Goal: Task Accomplishment & Management: Use online tool/utility

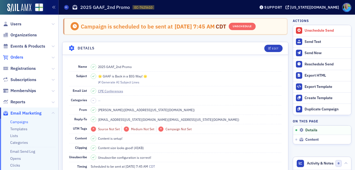
click at [15, 55] on span "Orders" at bounding box center [16, 57] width 13 height 6
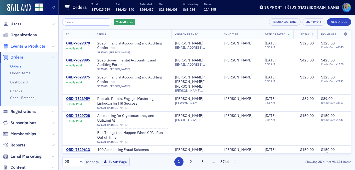
click at [26, 45] on span "Events & Products" at bounding box center [27, 46] width 35 height 6
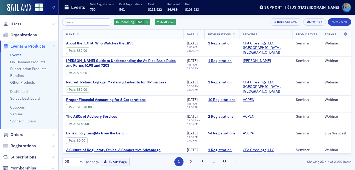
click at [89, 22] on input "search" at bounding box center [87, 21] width 50 height 7
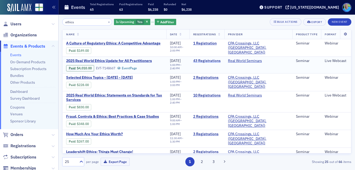
type input "ethics"
click at [217, 59] on link "43 Registrations" at bounding box center [206, 61] width 27 height 5
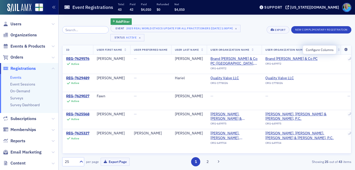
click at [341, 48] on icon at bounding box center [345, 49] width 11 height 3
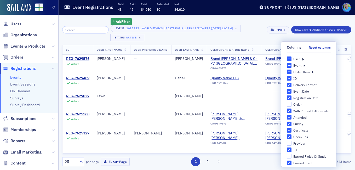
click at [302, 59] on icon at bounding box center [303, 58] width 2 height 5
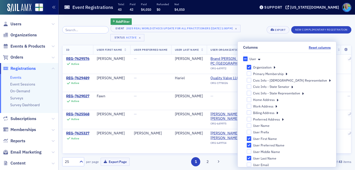
click at [260, 34] on div "Event 2025 Real World Ethics Update for All Practitioners [9/18/2025 1:00pm] × …" at bounding box center [186, 33] width 152 height 16
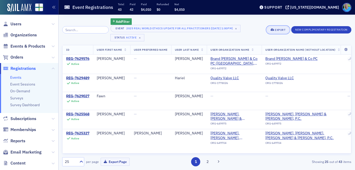
click at [273, 30] on icon "button" at bounding box center [272, 29] width 4 height 3
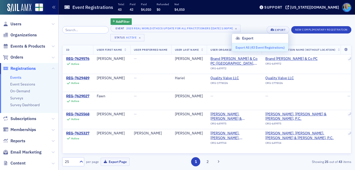
click at [264, 46] on button "Export All ( 43 Event Registrations )" at bounding box center [260, 47] width 56 height 8
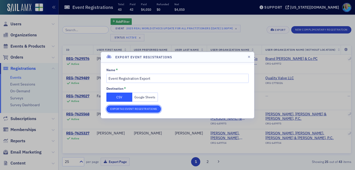
click at [135, 111] on button "Export 43 Event Registrations" at bounding box center [133, 108] width 55 height 7
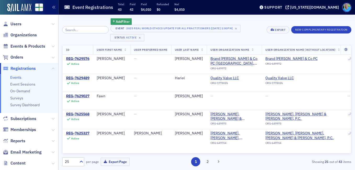
drag, startPoint x: 32, startPoint y: 45, endPoint x: 46, endPoint y: 41, distance: 14.9
click at [32, 45] on span "Events & Products" at bounding box center [27, 46] width 35 height 6
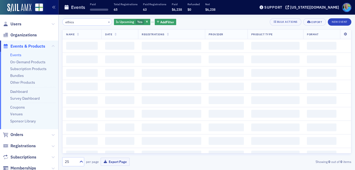
click at [77, 22] on input "ethics" at bounding box center [87, 21] width 50 height 7
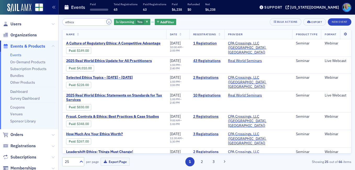
click at [107, 21] on button "×" at bounding box center [109, 21] width 5 height 5
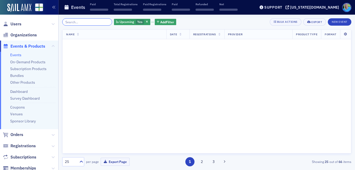
click at [98, 20] on input "search" at bounding box center [87, 21] width 50 height 7
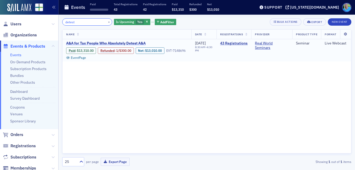
type input "detest"
click at [107, 43] on span "A&A for Tax People Who Absolutely Detest A&A" at bounding box center [110, 43] width 88 height 5
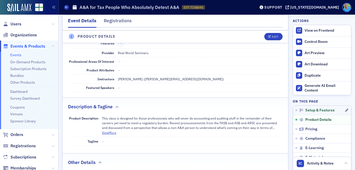
scroll to position [157, 0]
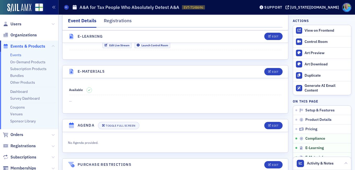
scroll to position [707, 0]
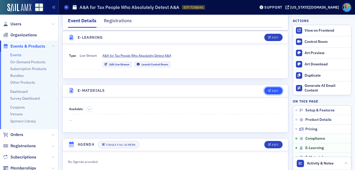
click at [264, 91] on button "Edit" at bounding box center [273, 90] width 18 height 7
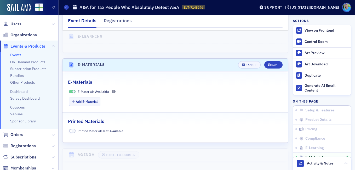
scroll to position [761, 0]
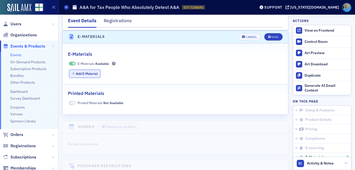
click at [88, 75] on button "Add E-Material" at bounding box center [85, 73] width 32 height 8
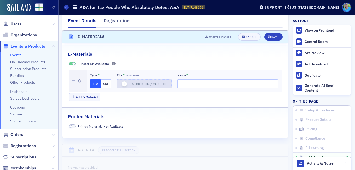
click at [125, 83] on icon "button" at bounding box center [124, 84] width 5 height 5
type input "A&A UPDATE FOR TAX PEOPLE WHO HATE A&A"
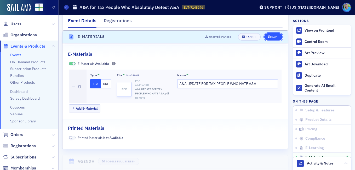
click at [271, 36] on div "Save" at bounding box center [274, 37] width 7 height 3
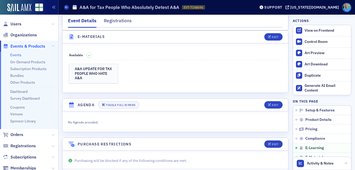
click at [14, 56] on link "Events" at bounding box center [15, 55] width 11 height 5
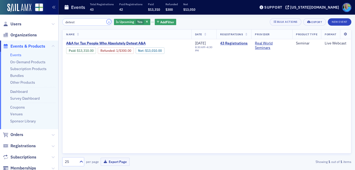
click at [107, 22] on button "×" at bounding box center [109, 21] width 5 height 5
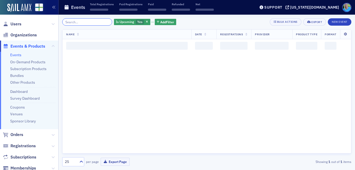
click at [96, 24] on input "search" at bounding box center [87, 21] width 50 height 7
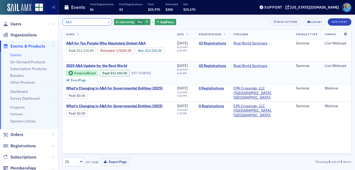
type input "A&A"
click at [110, 65] on span "2025 A&A Update for the Real World" at bounding box center [110, 65] width 88 height 5
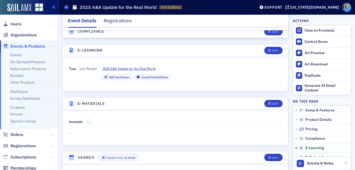
scroll to position [731, 0]
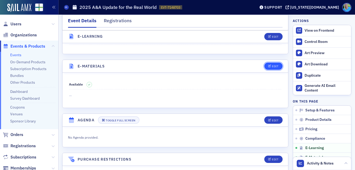
click at [268, 67] on icon "button" at bounding box center [269, 66] width 3 height 3
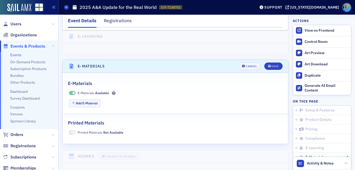
scroll to position [761, 0]
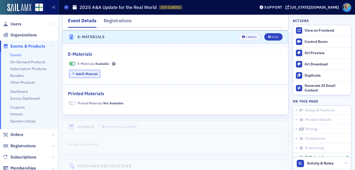
click at [80, 73] on button "Add E-Material" at bounding box center [85, 74] width 32 height 8
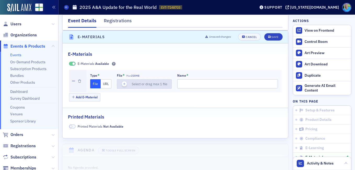
click at [124, 83] on icon "button" at bounding box center [124, 84] width 5 height 5
type input "ACCOUNTING AND AUDITING UPDATE FALL 2025"
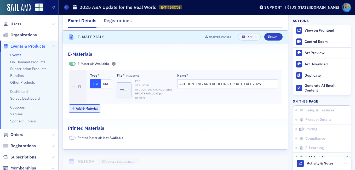
click at [89, 108] on button "Add E-Material" at bounding box center [85, 108] width 32 height 8
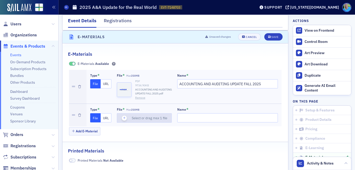
click at [125, 117] on icon "button" at bounding box center [124, 117] width 5 height 5
type input "Boost Mental Health and Confidence Among Accountants"
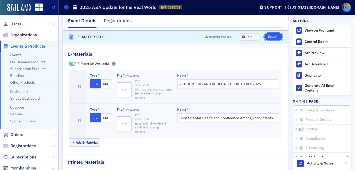
click at [273, 37] on div "Save" at bounding box center [274, 37] width 7 height 3
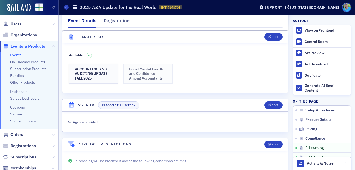
click at [135, 75] on h3 "Boost Mental Health and Confidence Among Accountants" at bounding box center [148, 74] width 38 height 14
click at [77, 71] on h3 "ACCOUNTING AND AUDITING UPDATE FALL 2025" at bounding box center [94, 74] width 38 height 14
click at [20, 136] on span "Orders" at bounding box center [16, 135] width 13 height 6
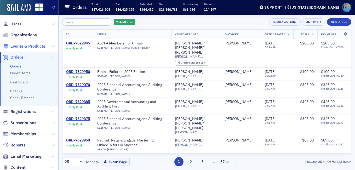
click at [26, 46] on span "Events & Products" at bounding box center [27, 46] width 35 height 6
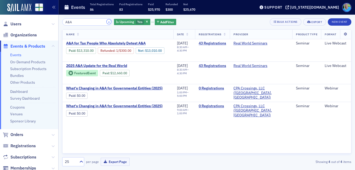
click at [107, 23] on button "×" at bounding box center [109, 21] width 5 height 5
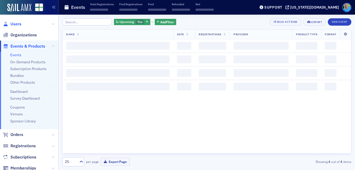
click at [16, 24] on span "Users" at bounding box center [15, 24] width 11 height 6
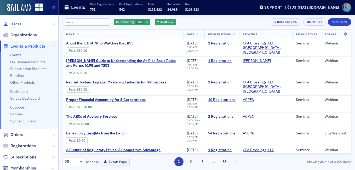
click at [16, 24] on span "Users" at bounding box center [15, 24] width 11 height 6
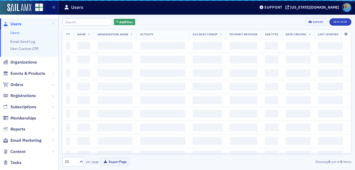
click at [79, 23] on input "search" at bounding box center [87, 21] width 50 height 7
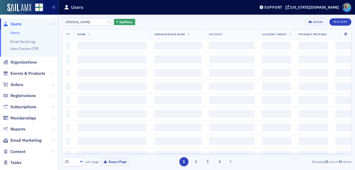
click at [70, 21] on input "marc tumanolo" at bounding box center [87, 21] width 50 height 7
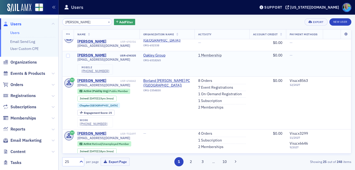
scroll to position [522, 0]
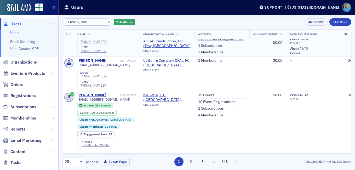
scroll to position [366, 0]
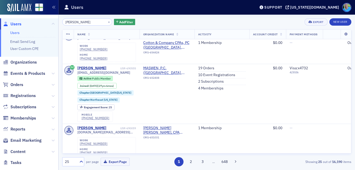
type input "mark t"
click at [37, 73] on span "Events & Products" at bounding box center [27, 74] width 35 height 6
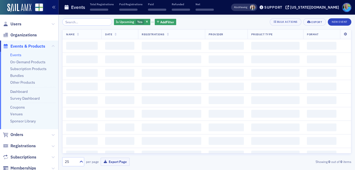
click at [78, 22] on input "search" at bounding box center [87, 21] width 50 height 7
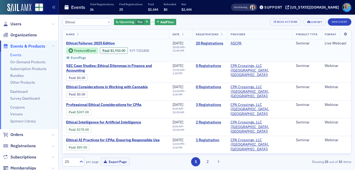
type input "Ethical"
click at [92, 42] on span "Ethical Failures: 2025 Edition" at bounding box center [110, 43] width 88 height 5
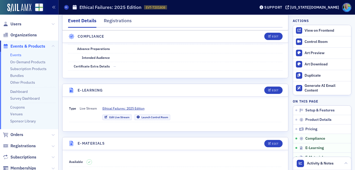
scroll to position [653, 0]
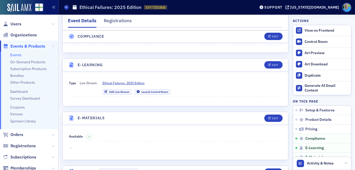
click at [20, 53] on ul "Events On-Demand Products Subscription Products Bundles Other Products Dashboar…" at bounding box center [29, 90] width 58 height 77
click at [20, 54] on link "Events" at bounding box center [15, 55] width 11 height 5
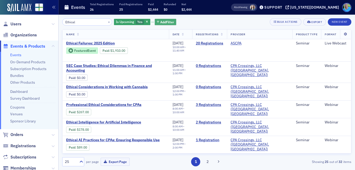
click at [155, 20] on button "Add Filter" at bounding box center [165, 22] width 21 height 7
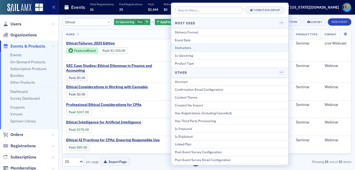
click at [176, 46] on div "Instructors" at bounding box center [230, 47] width 110 height 5
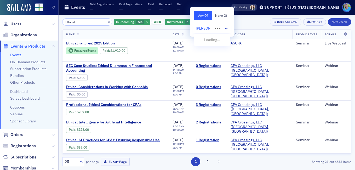
type input "jim martin"
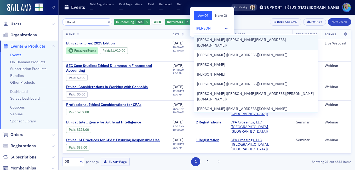
click at [220, 40] on span "Jim Martin (jim@martincocpa.com)" at bounding box center [255, 42] width 117 height 11
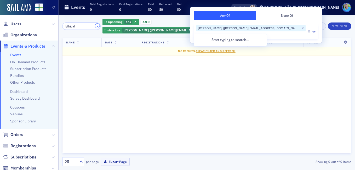
click at [100, 26] on button "×" at bounding box center [97, 26] width 5 height 5
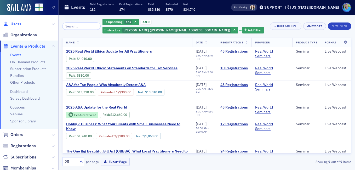
click at [16, 22] on span "Users" at bounding box center [15, 24] width 11 height 6
click at [78, 24] on input "search" at bounding box center [81, 25] width 38 height 7
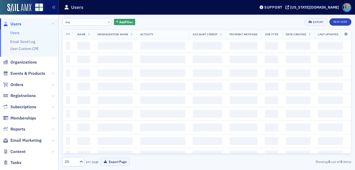
type input "m"
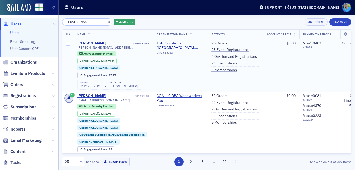
type input "amanda wilson"
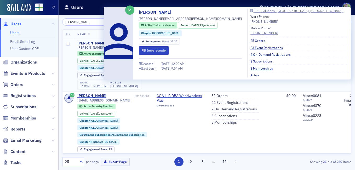
click at [92, 42] on div "[PERSON_NAME]" at bounding box center [91, 43] width 29 height 5
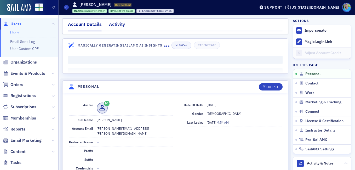
click at [119, 25] on div "Activity" at bounding box center [117, 26] width 16 height 10
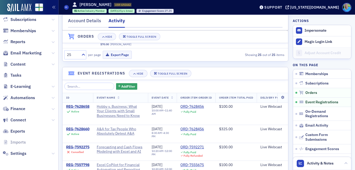
scroll to position [340, 0]
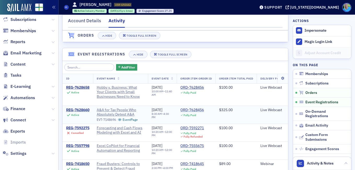
click at [187, 112] on div "ORD-7628456" at bounding box center [192, 110] width 24 height 5
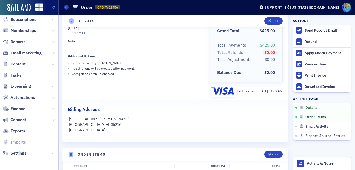
scroll to position [17, 0]
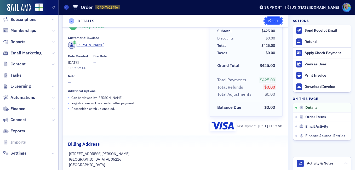
click at [268, 22] on span "Edit" at bounding box center [273, 21] width 10 height 3
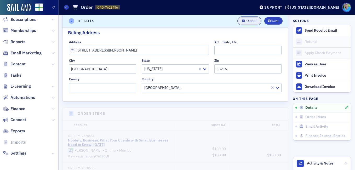
click at [247, 20] on div "Cancel" at bounding box center [251, 21] width 11 height 3
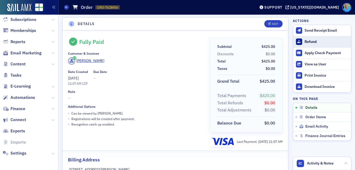
click at [305, 44] on div "Refund" at bounding box center [326, 41] width 44 height 5
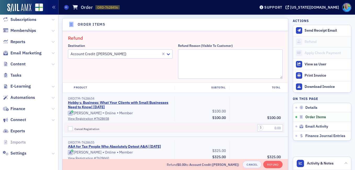
scroll to position [182, 0]
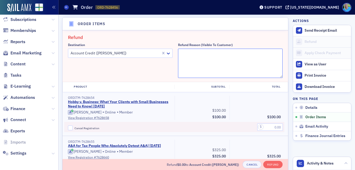
click at [188, 55] on textarea "Refund Reason (Visible to Customer)" at bounding box center [230, 63] width 104 height 29
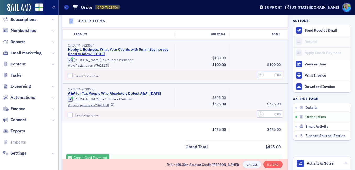
scroll to position [260, 0]
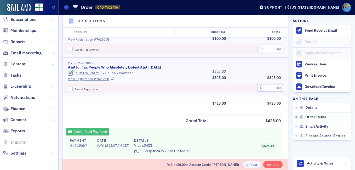
type textarea "Can no longer attend"
click at [71, 91] on input "Cancel Registration" at bounding box center [70, 88] width 5 height 5
checkbox input "true"
click at [268, 91] on input "text" at bounding box center [270, 87] width 26 height 7
type input "325.00"
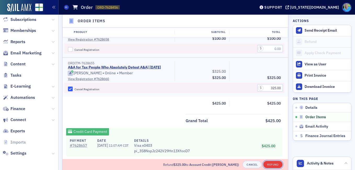
click at [271, 164] on button "Refund" at bounding box center [272, 164] width 19 height 7
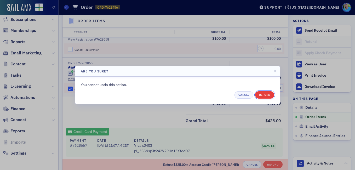
click at [260, 93] on button "Refund" at bounding box center [264, 94] width 19 height 7
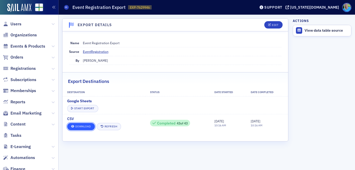
click at [89, 125] on link "Download" at bounding box center [81, 126] width 28 height 7
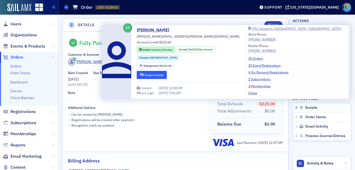
click at [152, 74] on button "Impersonate" at bounding box center [152, 75] width 30 height 8
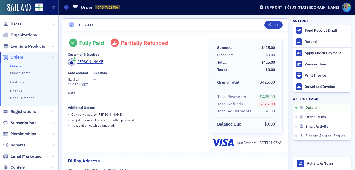
click at [15, 66] on link "Orders" at bounding box center [15, 66] width 11 height 5
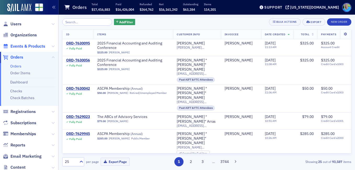
click at [34, 45] on span "Events & Products" at bounding box center [27, 46] width 35 height 6
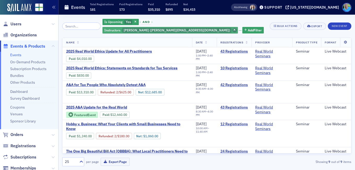
click at [234, 28] on span "button" at bounding box center [234, 30] width 5 height 5
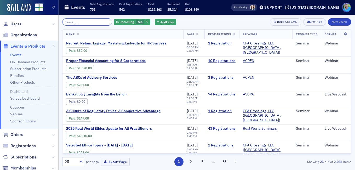
click at [84, 21] on input "search" at bounding box center [87, 21] width 50 height 7
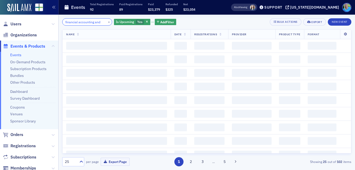
scroll to position [0, 1]
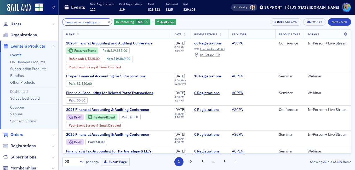
type input "financial accounting and"
click at [14, 134] on span "Orders" at bounding box center [16, 135] width 13 height 6
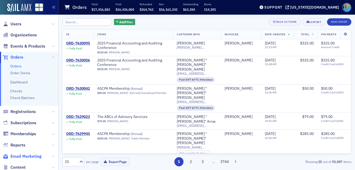
click at [32, 154] on span "Email Marketing" at bounding box center [25, 156] width 31 height 6
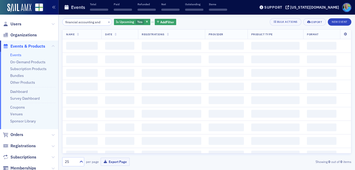
scroll to position [0, 1]
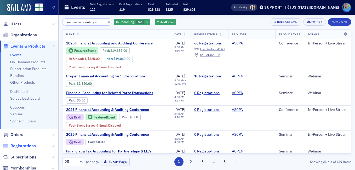
click at [24, 146] on span "Registrations" at bounding box center [22, 146] width 25 height 6
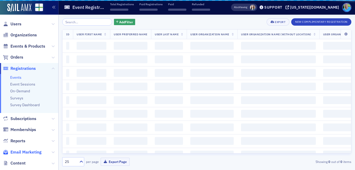
click at [26, 149] on span "Email Marketing" at bounding box center [25, 152] width 31 height 6
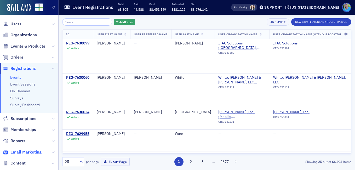
click at [25, 149] on span "Email Marketing" at bounding box center [25, 152] width 31 height 6
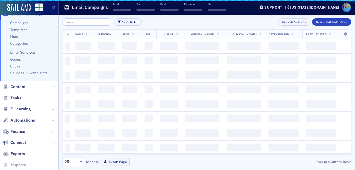
scroll to position [60, 0]
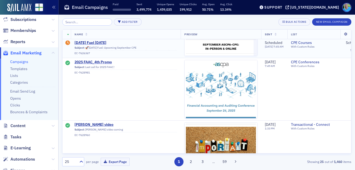
scroll to position [418, 0]
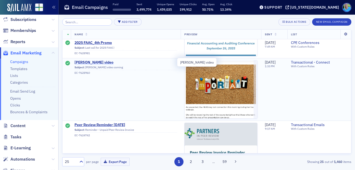
click at [101, 60] on span "Lisa McKinney video" at bounding box center [125, 62] width 102 height 5
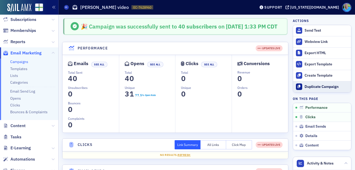
click at [316, 85] on div "Duplicate Campaign" at bounding box center [326, 86] width 44 height 5
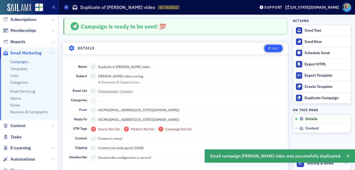
click at [268, 49] on icon "button" at bounding box center [269, 48] width 3 height 3
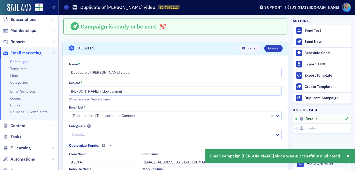
scroll to position [25, 0]
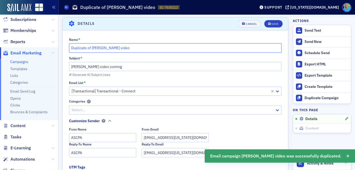
click at [89, 47] on input "Duplicate of Lisa McKinney video" at bounding box center [175, 47] width 213 height 9
drag, startPoint x: 92, startPoint y: 48, endPoint x: 62, endPoint y: 47, distance: 29.8
click at [62, 47] on section "Details Cancel Save Name * Duplicate of Lisa McKinney video Subject * Lisa McKi…" at bounding box center [175, 133] width 226 height 232
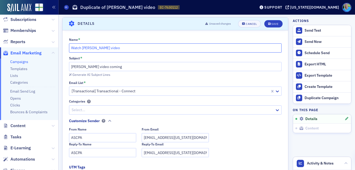
type input "Watch Lisa McKinney video"
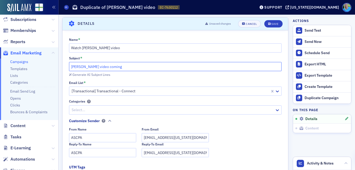
click at [94, 66] on input "Lisa McKinney video coming" at bounding box center [175, 66] width 213 height 9
click at [106, 66] on input "Lisa McKinney video coming" at bounding box center [175, 66] width 213 height 9
click at [71, 66] on input "Lisa McKinney video coming" at bounding box center [175, 66] width 213 height 9
drag, startPoint x: 139, startPoint y: 68, endPoint x: 127, endPoint y: 65, distance: 12.8
click at [127, 65] on input "Watch Now: Lisa McKinney video coming" at bounding box center [175, 66] width 213 height 9
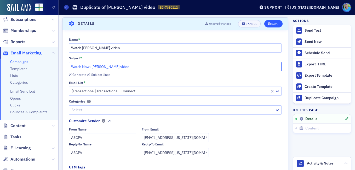
type input "Watch Now: Lisa McKinney video"
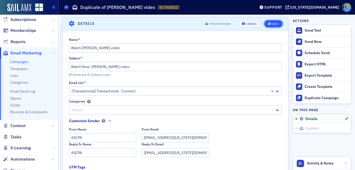
click at [271, 24] on div "Save" at bounding box center [274, 23] width 7 height 3
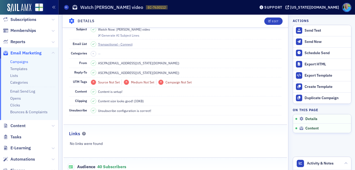
scroll to position [129, 0]
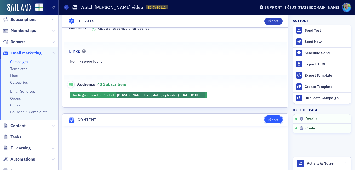
click at [273, 119] on div "Edit" at bounding box center [275, 120] width 7 height 3
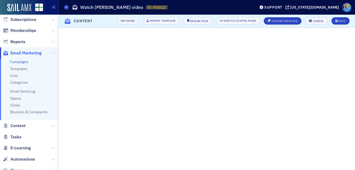
scroll to position [76, 0]
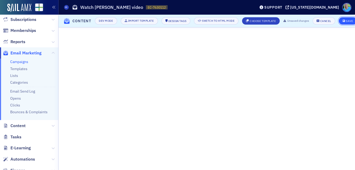
click at [345, 20] on icon "submit" at bounding box center [343, 21] width 3 height 3
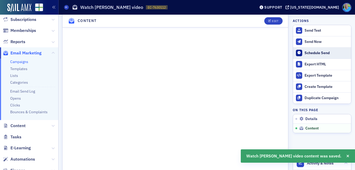
scroll to position [273, 0]
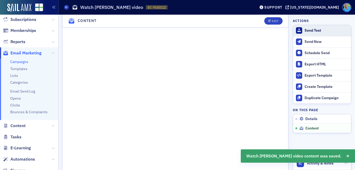
click at [304, 32] on div "Send Test" at bounding box center [326, 30] width 44 height 5
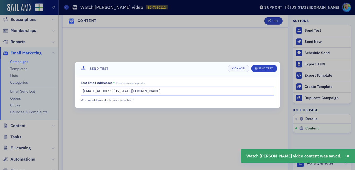
click at [258, 64] on header "Send Test Cancel Send Test" at bounding box center [177, 68] width 204 height 13
click at [259, 66] on button "Send Test" at bounding box center [264, 68] width 26 height 7
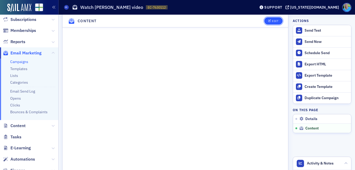
click at [264, 20] on button "Edit" at bounding box center [273, 20] width 18 height 7
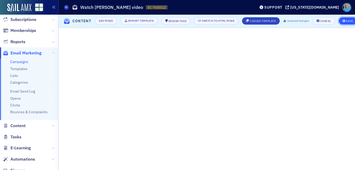
click at [348, 20] on div "Save" at bounding box center [349, 21] width 7 height 3
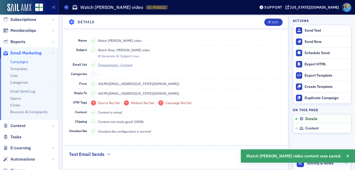
scroll to position [0, 0]
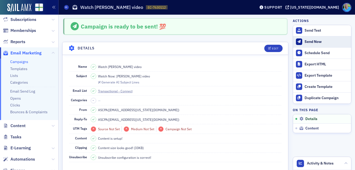
click at [313, 43] on div "Send Now" at bounding box center [326, 41] width 44 height 5
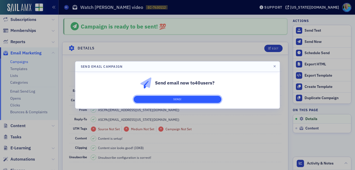
click at [211, 102] on button "Send!" at bounding box center [177, 99] width 88 height 7
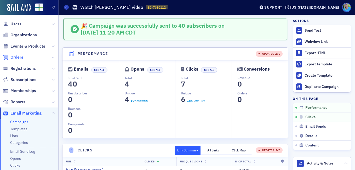
click at [21, 57] on span "Orders" at bounding box center [16, 57] width 13 height 6
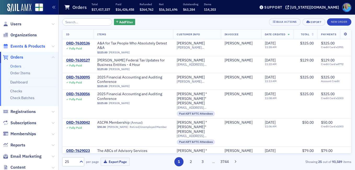
click at [27, 46] on span "Events & Products" at bounding box center [27, 46] width 35 height 6
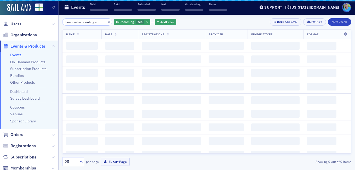
click at [74, 24] on input "financial accounting and" at bounding box center [87, 21] width 50 height 7
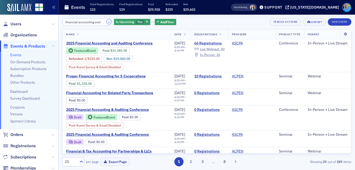
click at [107, 22] on button "×" at bounding box center [109, 21] width 5 height 5
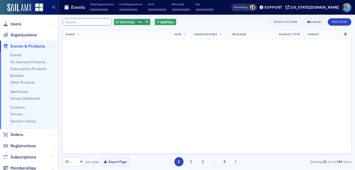
click at [103, 22] on input "search" at bounding box center [87, 21] width 50 height 7
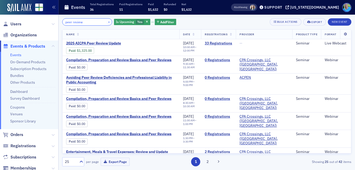
type input "peer review"
click at [107, 22] on button "×" at bounding box center [109, 21] width 5 height 5
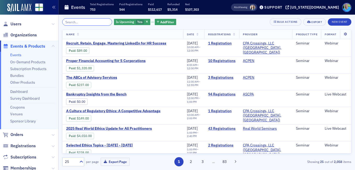
click at [71, 23] on input "search" at bounding box center [87, 21] width 50 height 7
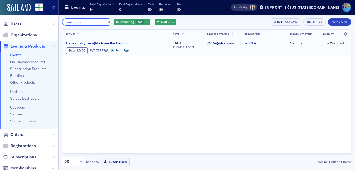
type input "bankruptcy"
click at [115, 43] on span "Bankruptcy Insights from the Bench" at bounding box center [110, 43] width 88 height 5
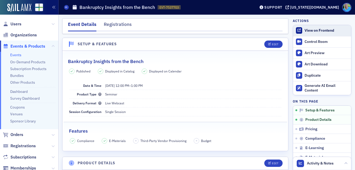
click at [308, 31] on div "View on Frontend" at bounding box center [326, 30] width 44 height 5
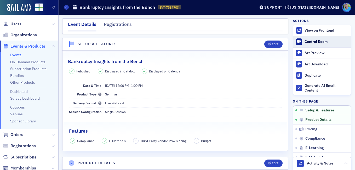
click at [309, 41] on div "Control Room" at bounding box center [326, 41] width 44 height 5
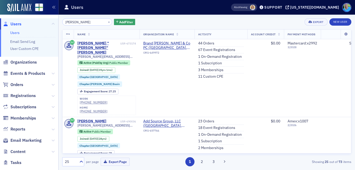
type input "[PERSON_NAME]"
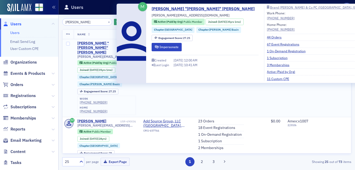
click at [97, 43] on div "Selinda "Cindy" McNab" at bounding box center [98, 48] width 42 height 14
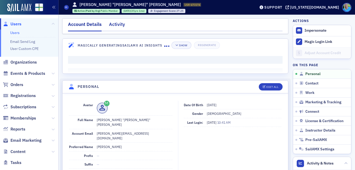
click at [116, 25] on div "Activity" at bounding box center [117, 26] width 16 height 10
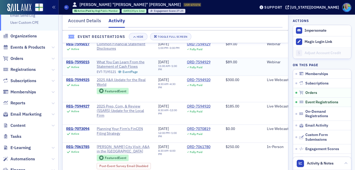
scroll to position [340, 0]
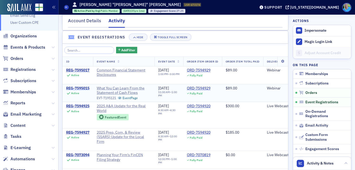
click at [85, 91] on div "REG-7595015" at bounding box center [77, 88] width 23 height 5
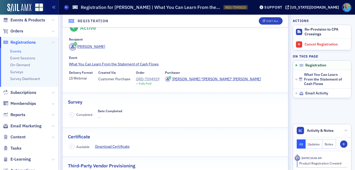
scroll to position [5, 0]
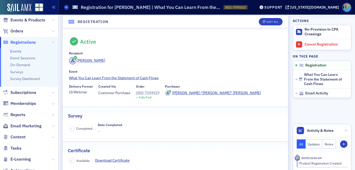
click at [144, 92] on div "ORD-7594929" at bounding box center [148, 92] width 24 height 5
click at [30, 125] on span "Email Marketing" at bounding box center [25, 126] width 31 height 6
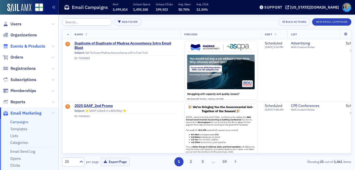
click at [31, 45] on span "Events & Products" at bounding box center [27, 46] width 35 height 6
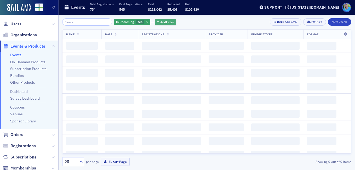
click at [160, 21] on span "Add Filter" at bounding box center [167, 22] width 14 height 5
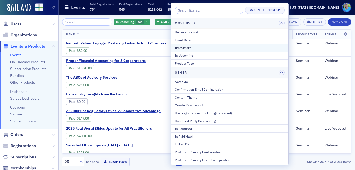
click at [189, 48] on div "Instructors" at bounding box center [230, 47] width 110 height 5
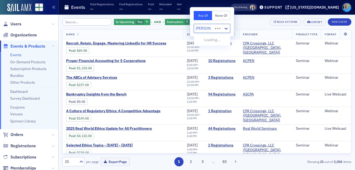
type input "jim martin"
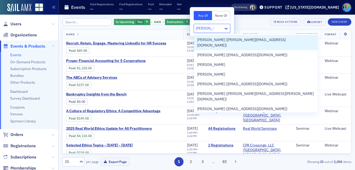
click at [194, 39] on div "Jim Martin (jim@martincocpa.com) Jim Martin (martinj@um.montevallo.edu) Jim Mar…" at bounding box center [256, 73] width 124 height 79
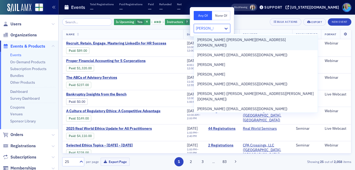
click at [198, 39] on span "Jim Martin (jim@martincocpa.com)" at bounding box center [255, 42] width 117 height 11
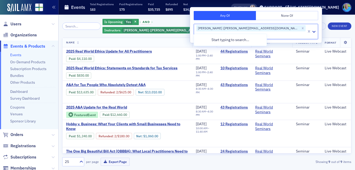
click at [285, 18] on div "Is Upcoming Yes and Instructors Jim Martin (jim@martincocpa.com) Add Filter Bul…" at bounding box center [206, 92] width 289 height 155
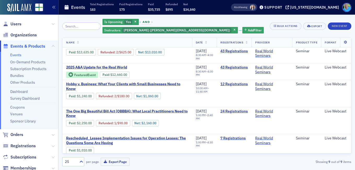
scroll to position [52, 0]
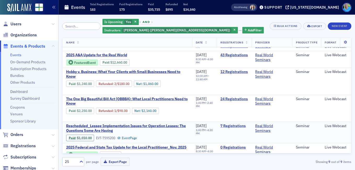
click at [225, 126] on link "7 Registrations" at bounding box center [233, 126] width 27 height 5
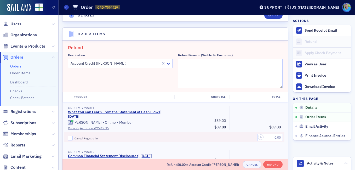
scroll to position [182, 0]
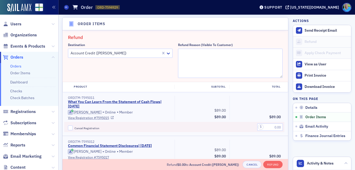
click at [73, 127] on label "Cancel Registration" at bounding box center [119, 127] width 103 height 5
click at [73, 127] on input "Cancel Registration" at bounding box center [70, 127] width 5 height 5
checkbox input "true"
drag, startPoint x: 262, startPoint y: 128, endPoint x: 282, endPoint y: 113, distance: 25.2
click at [262, 128] on input "text" at bounding box center [270, 126] width 26 height 7
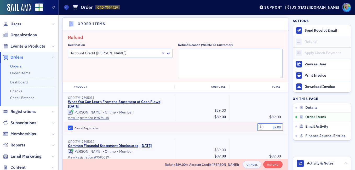
type input "89.00"
click at [220, 53] on textarea "Refund Reason (Visible to Customer)" at bounding box center [230, 63] width 104 height 29
type textarea "Can no longer attend"
click at [272, 161] on button "Refund" at bounding box center [272, 164] width 19 height 7
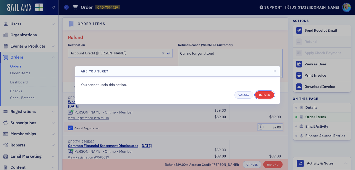
click at [267, 94] on button "Refund" at bounding box center [264, 94] width 19 height 7
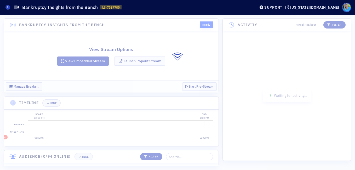
click at [82, 155] on div at bounding box center [177, 92] width 355 height 155
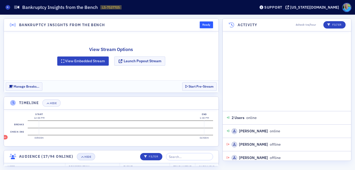
scroll to position [351, 0]
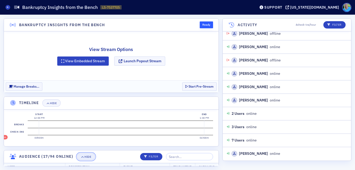
click at [82, 155] on icon "button" at bounding box center [82, 156] width 3 height 3
click at [51, 103] on div "Hide" at bounding box center [53, 103] width 7 height 3
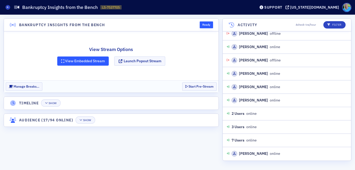
click at [77, 62] on button "View Embedded Stream" at bounding box center [83, 60] width 52 height 9
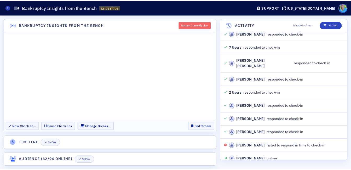
scroll to position [3522, 0]
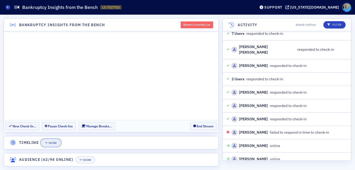
click at [50, 143] on div "Show" at bounding box center [53, 142] width 8 height 3
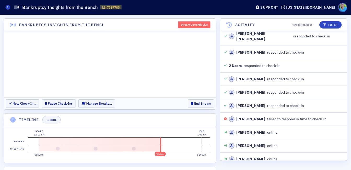
scroll to position [10, 0]
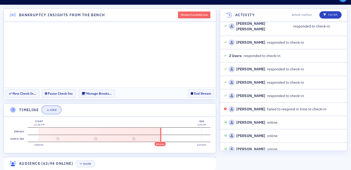
click at [54, 112] on button "Hide" at bounding box center [51, 109] width 18 height 7
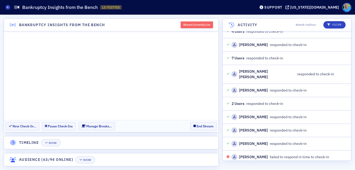
scroll to position [3457, 0]
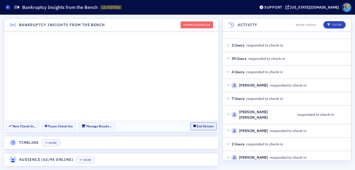
click at [197, 126] on button "End Stream" at bounding box center [203, 126] width 26 height 8
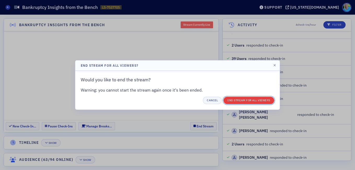
click at [233, 102] on button "End Stream for all Viewers" at bounding box center [248, 100] width 51 height 7
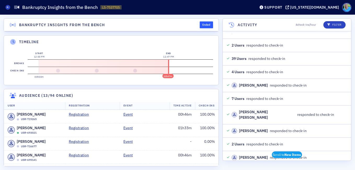
scroll to position [653, 0]
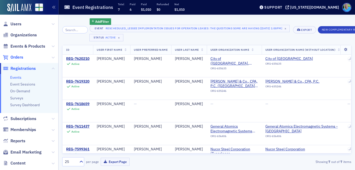
click at [17, 57] on span "Orders" at bounding box center [16, 57] width 13 height 6
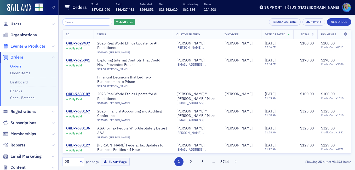
click at [38, 47] on span "Events & Products" at bounding box center [27, 46] width 35 height 6
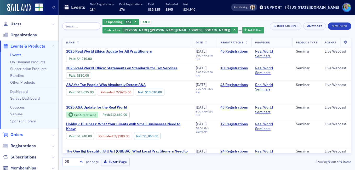
click at [15, 134] on span "Orders" at bounding box center [16, 135] width 13 height 6
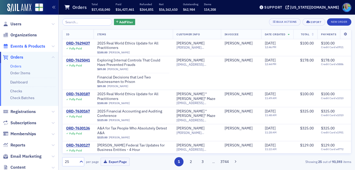
click at [35, 46] on span "Events & Products" at bounding box center [27, 46] width 35 height 6
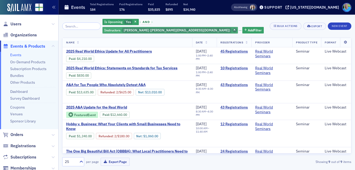
click at [235, 29] on icon "button" at bounding box center [234, 30] width 2 height 3
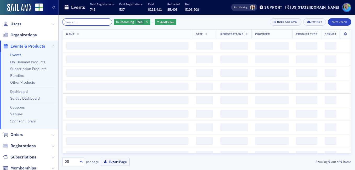
click at [82, 21] on input "search" at bounding box center [87, 21] width 50 height 7
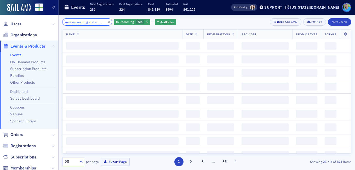
scroll to position [0, 10]
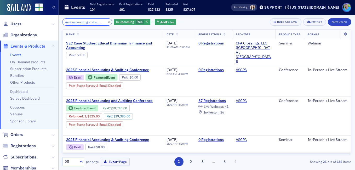
type input "finance accounting and auditing"
click at [107, 23] on button "×" at bounding box center [109, 21] width 5 height 5
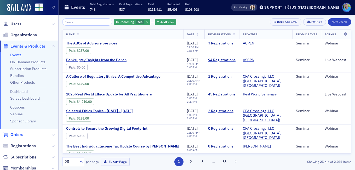
click at [20, 132] on span "Orders" at bounding box center [16, 135] width 13 height 6
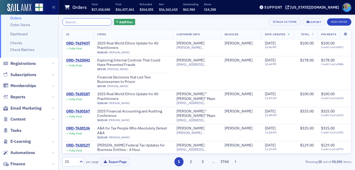
scroll to position [52, 0]
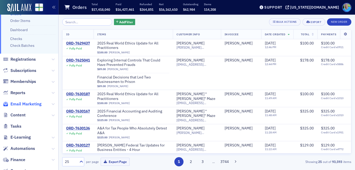
click at [30, 103] on span "Email Marketing" at bounding box center [25, 104] width 31 height 6
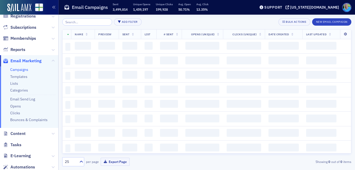
click at [80, 21] on input "search" at bounding box center [87, 21] width 50 height 7
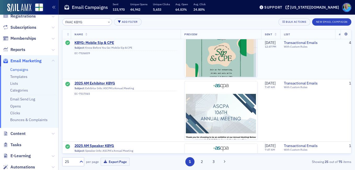
scroll to position [1268, 0]
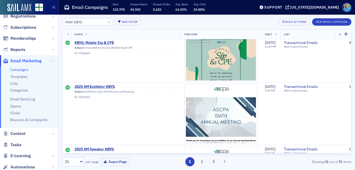
drag, startPoint x: 83, startPoint y: 22, endPoint x: 65, endPoint y: 19, distance: 18.3
click at [65, 19] on input "FAAC KBYG" at bounding box center [87, 21] width 50 height 7
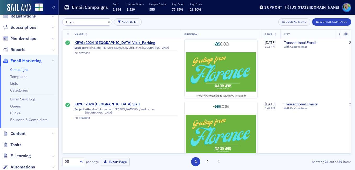
scroll to position [1242, 0]
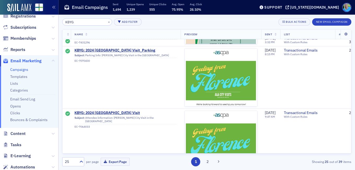
drag, startPoint x: 77, startPoint y: 23, endPoint x: 64, endPoint y: 20, distance: 12.7
click at [64, 20] on input "KBYG" at bounding box center [87, 21] width 50 height 7
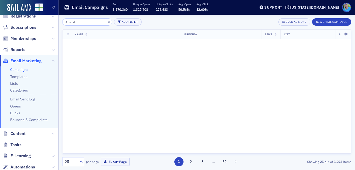
scroll to position [1242, 0]
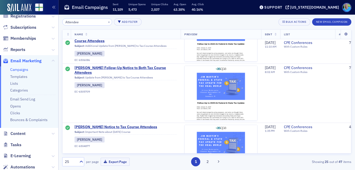
scroll to position [1268, 0]
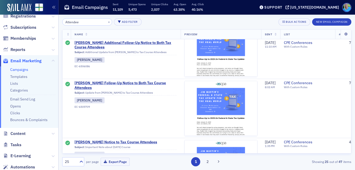
drag, startPoint x: 83, startPoint y: 25, endPoint x: 62, endPoint y: 20, distance: 22.2
click at [62, 20] on div "Attendee × Add Filter Bulk Actions New Email Campaign Name Preview Sent List # …" at bounding box center [207, 92] width 296 height 155
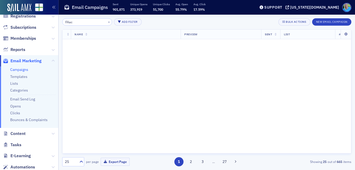
scroll to position [1625, 0]
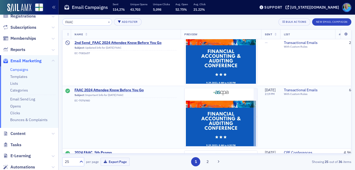
scroll to position [489, 0]
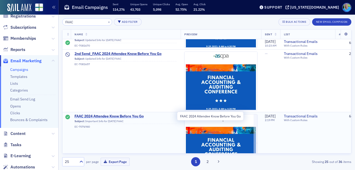
type input "FAAC"
click at [134, 116] on span "FAAC 2024 Attendee Know Before You Go" at bounding box center [125, 116] width 102 height 5
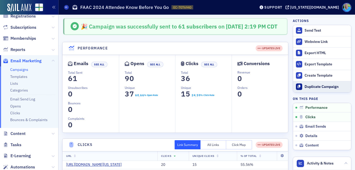
click at [310, 85] on div "Duplicate Campaign" at bounding box center [326, 86] width 44 height 5
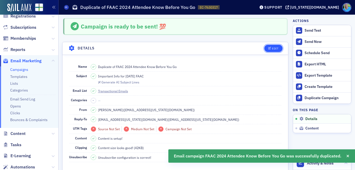
click at [272, 49] on div "Edit" at bounding box center [275, 48] width 7 height 3
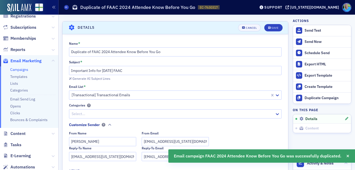
scroll to position [25, 0]
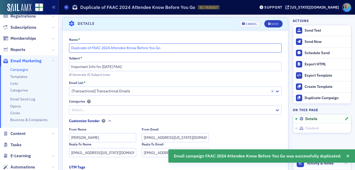
drag, startPoint x: 93, startPoint y: 47, endPoint x: 66, endPoint y: 46, distance: 26.9
click at [66, 46] on div "Name * Duplicate of FAAC 2024 Attendee Know Before You Go Subject * Important I…" at bounding box center [174, 139] width 225 height 202
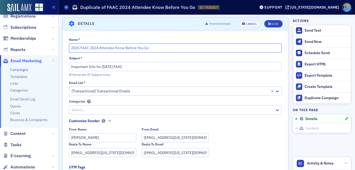
drag, startPoint x: 101, startPoint y: 48, endPoint x: 91, endPoint y: 45, distance: 10.1
click at [91, 45] on input "2025 FAAC 2024 Attendee Know Before You Go" at bounding box center [175, 47] width 213 height 9
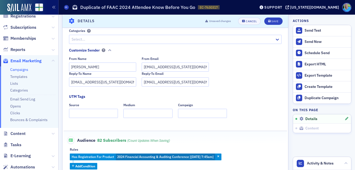
scroll to position [103, 0]
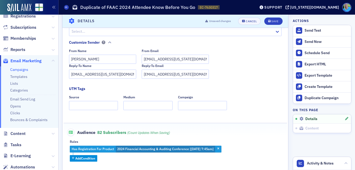
type input "2025 FAAC Attendee Know Before You Go"
click at [176, 151] on span "2024 Financial Accounting & Auditing Conference [9/27/2024 7:45am]" at bounding box center [165, 149] width 99 height 7
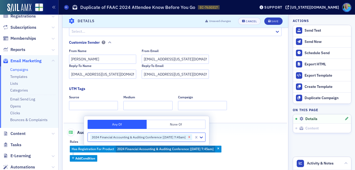
click at [190, 137] on icon "Remove 2024 Financial Accounting & Auditing Conference [9/27/2024 7:45am]" at bounding box center [189, 137] width 2 height 2
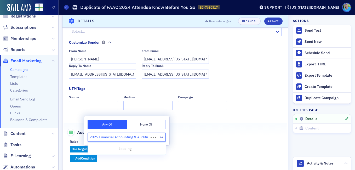
type input "2025 Financial Accounting & Auditing"
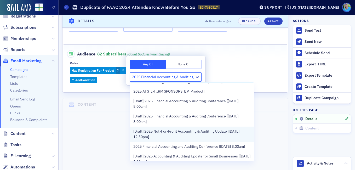
scroll to position [78, 0]
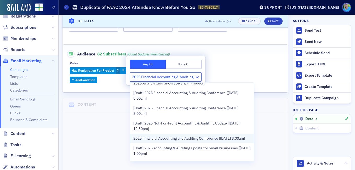
click at [213, 139] on span "2025 Financial Accounting and Auditing Conference [9/26/2025 8:00am]" at bounding box center [189, 138] width 112 height 5
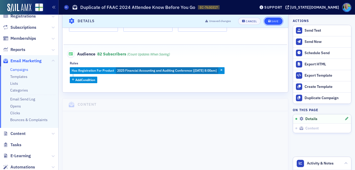
click at [271, 22] on div "Save" at bounding box center [274, 21] width 7 height 3
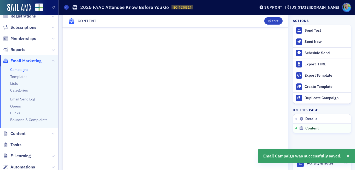
scroll to position [312, 0]
click at [272, 22] on div "Edit" at bounding box center [275, 21] width 7 height 3
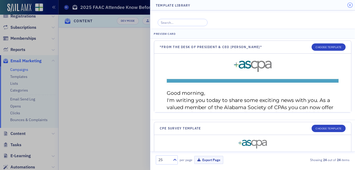
click at [349, 4] on icon "button" at bounding box center [349, 5] width 2 height 3
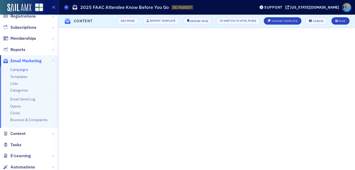
scroll to position [119, 0]
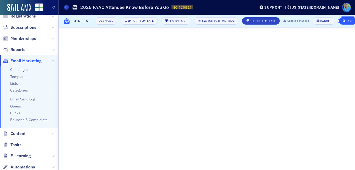
click at [345, 20] on icon "submit" at bounding box center [343, 21] width 3 height 3
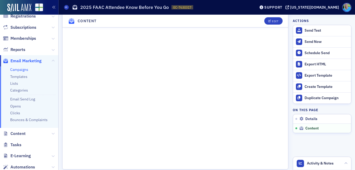
scroll to position [452, 0]
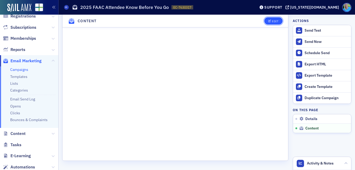
click at [268, 22] on icon "button" at bounding box center [269, 21] width 3 height 3
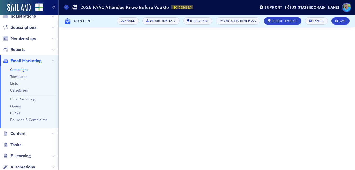
scroll to position [119, 0]
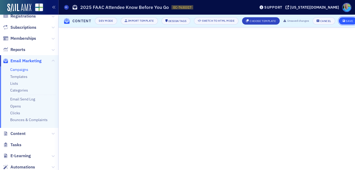
click at [348, 20] on div "Save" at bounding box center [349, 21] width 7 height 3
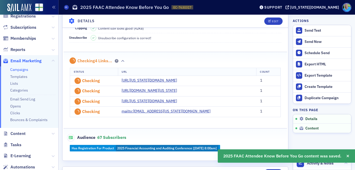
scroll to position [268, 0]
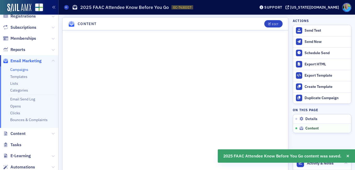
click at [19, 69] on link "Campaigns" at bounding box center [19, 69] width 18 height 5
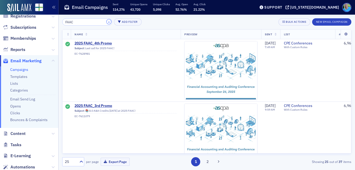
click at [107, 22] on button "×" at bounding box center [109, 21] width 5 height 5
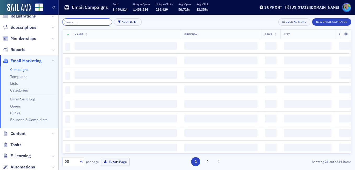
click at [102, 22] on input "search" at bounding box center [87, 21] width 50 height 7
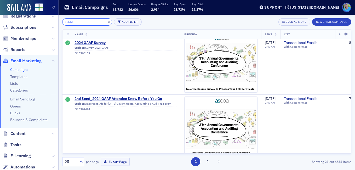
scroll to position [209, 0]
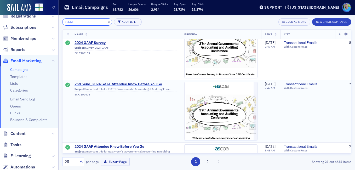
type input "GAAF"
click at [139, 84] on span "2nd Send_2024 GAAF Attendee Know Before You Go" at bounding box center [125, 84] width 102 height 5
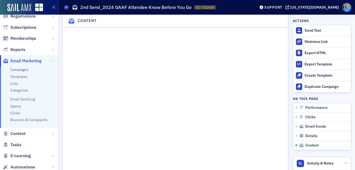
scroll to position [706, 0]
click at [22, 69] on link "Campaigns" at bounding box center [19, 69] width 18 height 5
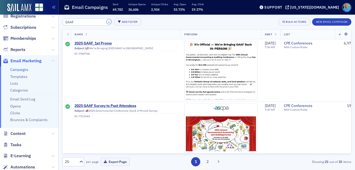
click at [107, 22] on button "×" at bounding box center [109, 21] width 5 height 5
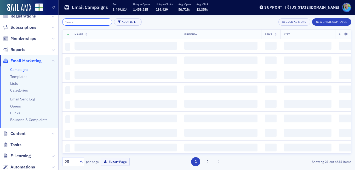
click at [102, 22] on input "search" at bounding box center [87, 21] width 50 height 7
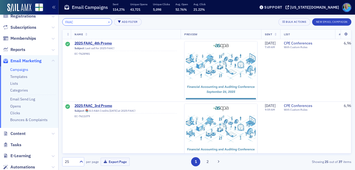
type input "FAAC"
click at [107, 21] on button "×" at bounding box center [109, 21] width 5 height 5
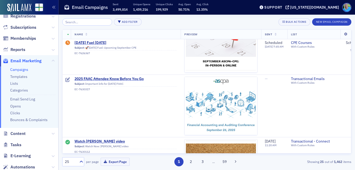
scroll to position [340, 0]
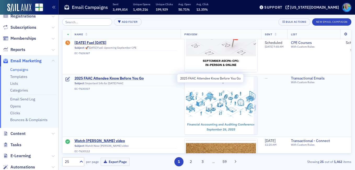
click at [124, 77] on span "2025 FAAC Attendee Know Before You Go" at bounding box center [125, 78] width 102 height 5
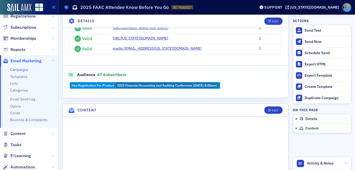
scroll to position [183, 0]
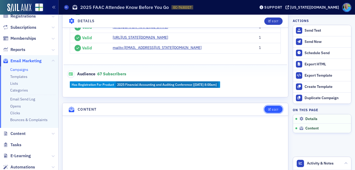
click at [272, 107] on button "Edit" at bounding box center [273, 109] width 18 height 7
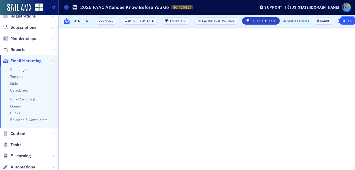
click at [347, 20] on span "Save" at bounding box center [347, 21] width 10 height 3
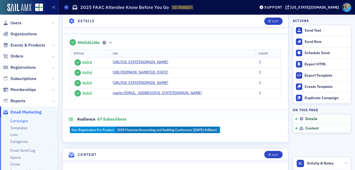
scroll to position [0, 0]
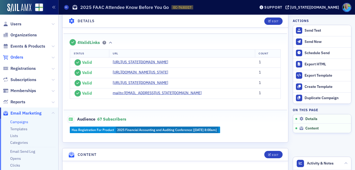
click at [19, 56] on span "Orders" at bounding box center [16, 57] width 13 height 6
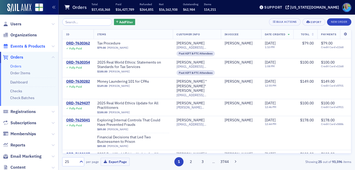
click at [24, 47] on span "Events & Products" at bounding box center [27, 46] width 35 height 6
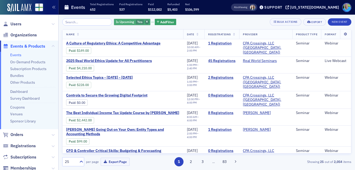
click at [146, 23] on icon "button" at bounding box center [147, 22] width 2 height 3
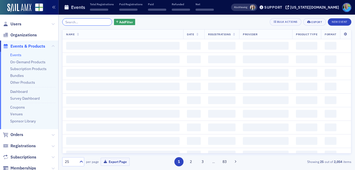
click at [83, 22] on input "search" at bounding box center [87, 21] width 50 height 7
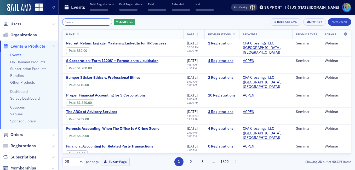
type input "b"
click at [20, 24] on span "Users" at bounding box center [15, 24] width 11 height 6
click at [78, 24] on input "search" at bounding box center [87, 21] width 50 height 7
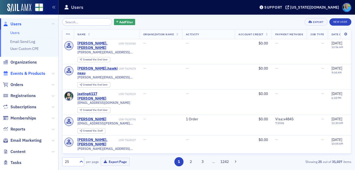
click at [35, 76] on span "Events & Products" at bounding box center [27, 74] width 35 height 6
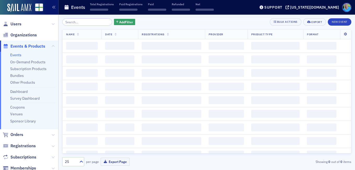
click at [80, 21] on input "search" at bounding box center [87, 21] width 50 height 7
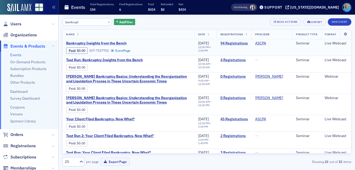
type input "bankrupt"
click at [121, 43] on span "Bankruptcy Insights from the Bench" at bounding box center [110, 43] width 88 height 5
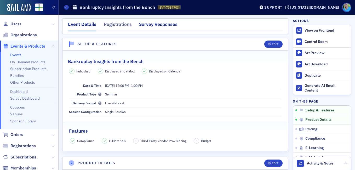
click at [154, 25] on div "Survey Responses" at bounding box center [158, 26] width 38 height 10
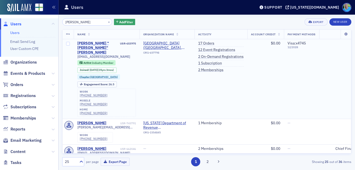
type input "[PERSON_NAME]"
click at [93, 44] on div "[PERSON_NAME] "[PERSON_NAME]" [PERSON_NAME]" at bounding box center [98, 48] width 42 height 14
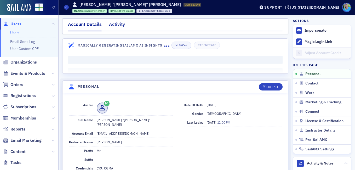
click at [122, 25] on div "Activity" at bounding box center [117, 26] width 16 height 10
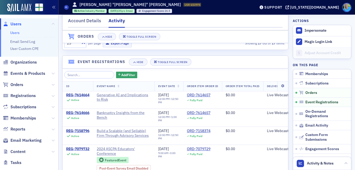
scroll to position [313, 0]
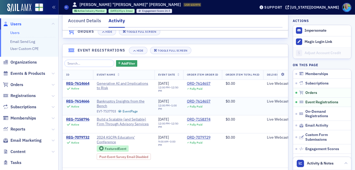
click at [74, 103] on div "REG-7614666" at bounding box center [77, 101] width 23 height 5
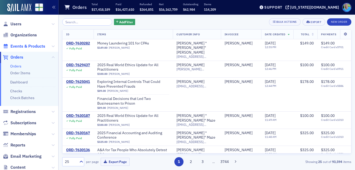
click at [33, 47] on span "Events & Products" at bounding box center [27, 46] width 35 height 6
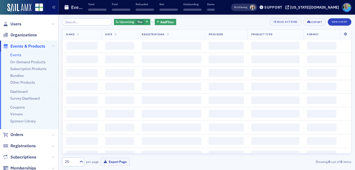
click at [78, 20] on input "search" at bounding box center [87, 21] width 50 height 7
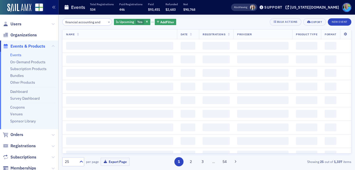
scroll to position [0, 1]
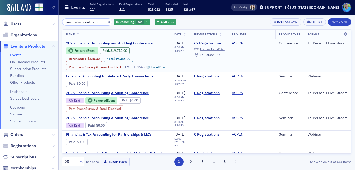
type input "financial accounting and"
click at [144, 43] on span "2025 Financial Accounting and Auditing Conference" at bounding box center [110, 43] width 88 height 5
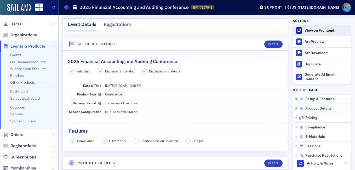
click at [316, 28] on div "View on Frontend" at bounding box center [326, 30] width 44 height 5
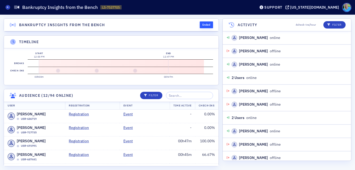
scroll to position [657, 0]
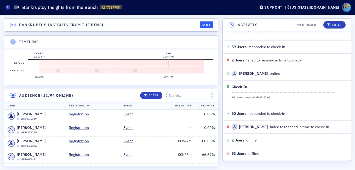
click at [175, 99] on input "search" at bounding box center [189, 95] width 47 height 7
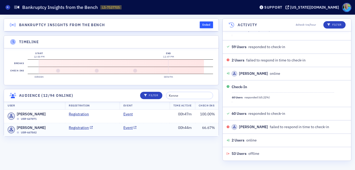
click at [163, 127] on td "Event" at bounding box center [145, 129] width 50 height 13
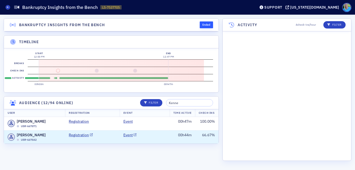
scroll to position [1669, 0]
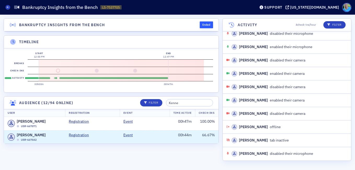
click at [51, 78] on section "Activity" at bounding box center [120, 77] width 185 height 7
click at [73, 137] on link "Registration" at bounding box center [81, 134] width 24 height 5
drag, startPoint x: 187, startPoint y: 106, endPoint x: 172, endPoint y: 106, distance: 14.9
click at [172, 106] on input "Kenne" at bounding box center [189, 102] width 47 height 7
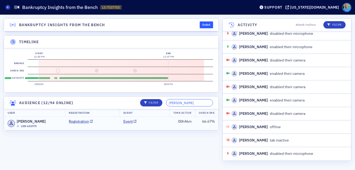
type input "[PERSON_NAME]"
click at [165, 125] on td "Event" at bounding box center [145, 123] width 50 height 13
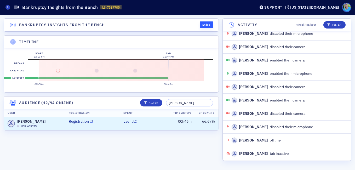
click at [74, 124] on link "Registration" at bounding box center [81, 121] width 24 height 5
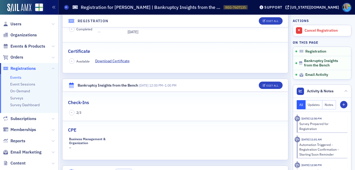
scroll to position [104, 0]
click at [265, 83] on button "Edit All" at bounding box center [271, 84] width 24 height 7
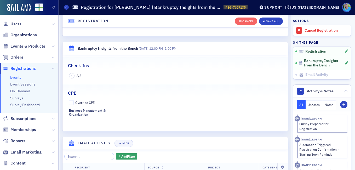
scroll to position [181, 0]
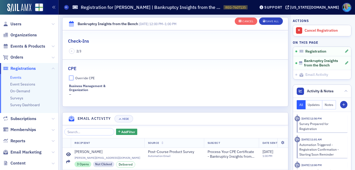
click at [72, 78] on input "Override CPE" at bounding box center [71, 77] width 5 height 5
checkbox input "true"
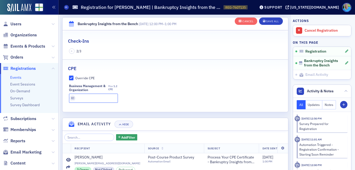
drag, startPoint x: 79, startPoint y: 100, endPoint x: 100, endPoint y: 97, distance: 21.1
click at [79, 100] on input "text" at bounding box center [93, 98] width 49 height 9
type input "1.2 CPE"
click at [265, 23] on button "Save All" at bounding box center [271, 21] width 24 height 7
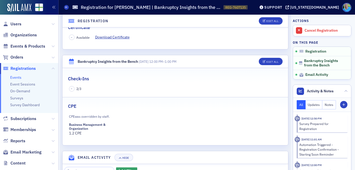
scroll to position [128, 0]
